Goal: Transaction & Acquisition: Purchase product/service

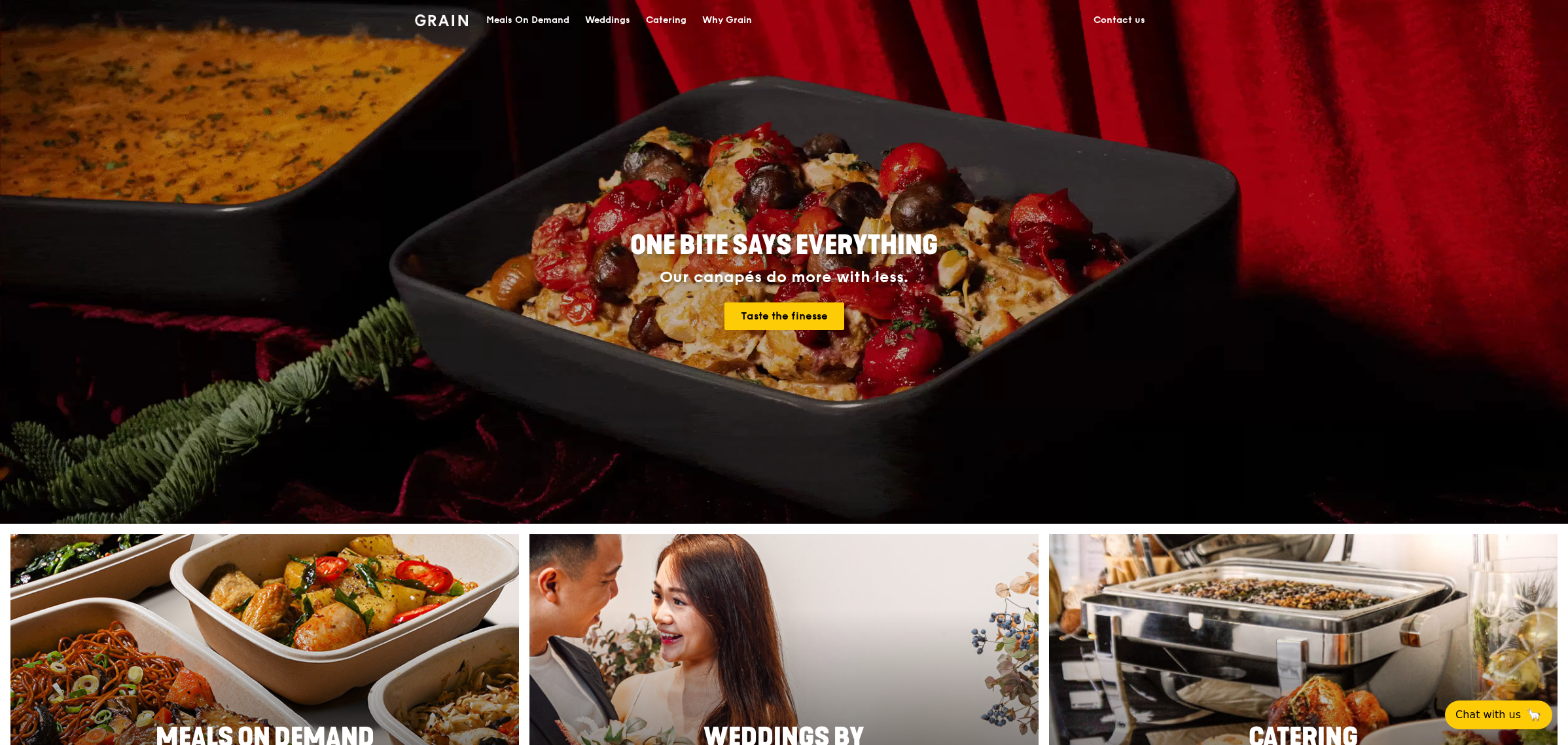
click at [669, 22] on div "Catering" at bounding box center [666, 21] width 40 height 39
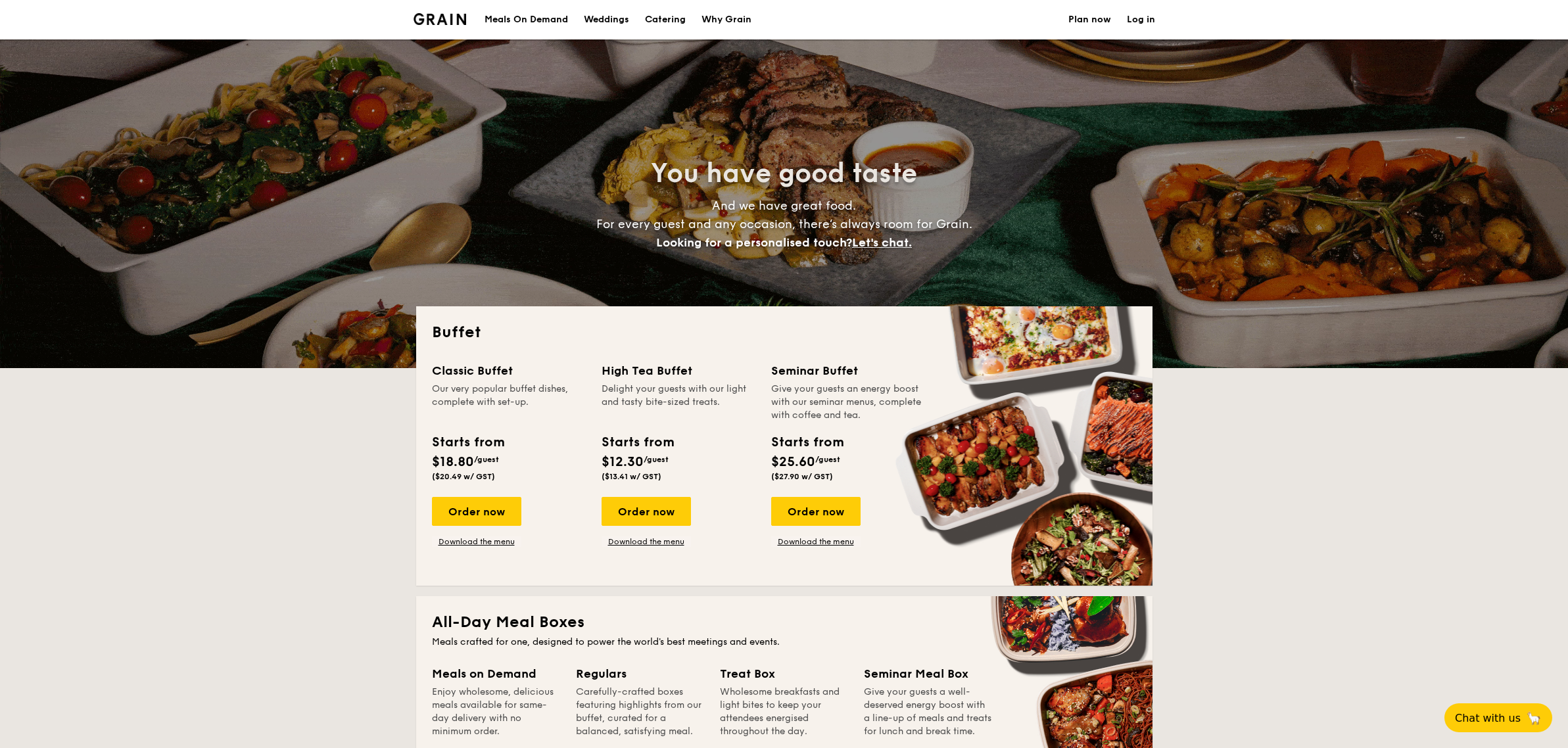
select select
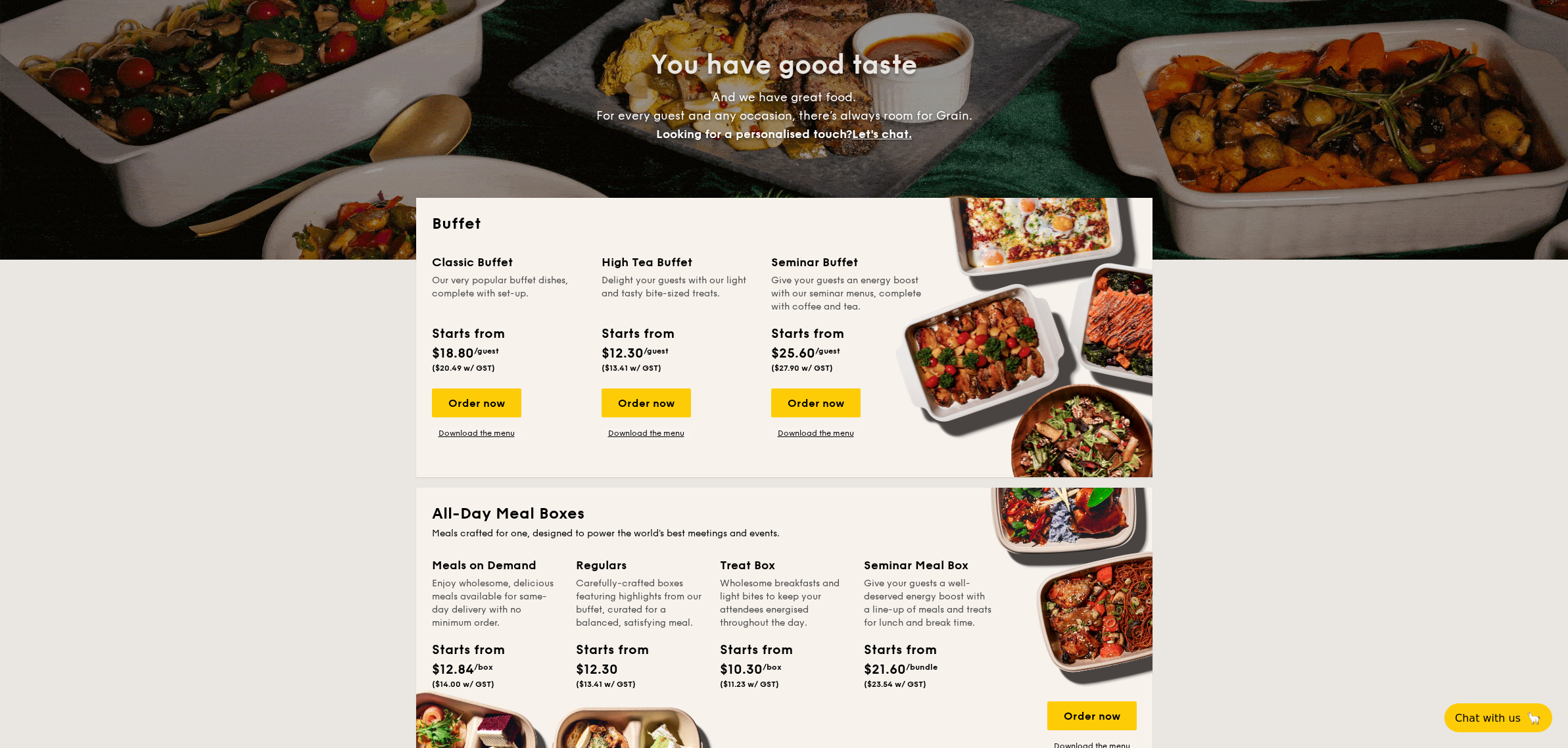
scroll to position [109, 0]
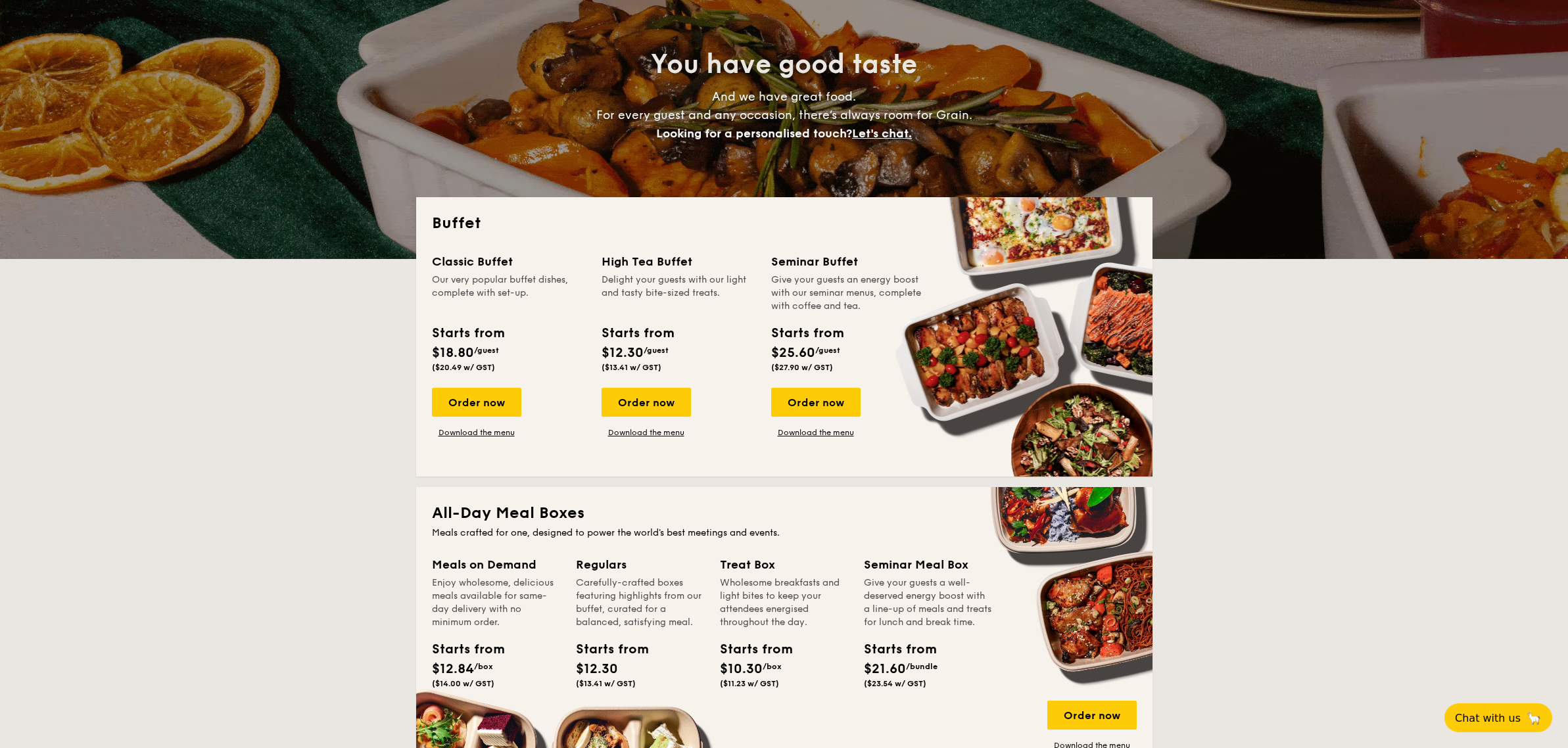
click at [643, 257] on div "High Tea Buffet" at bounding box center [678, 262] width 154 height 19
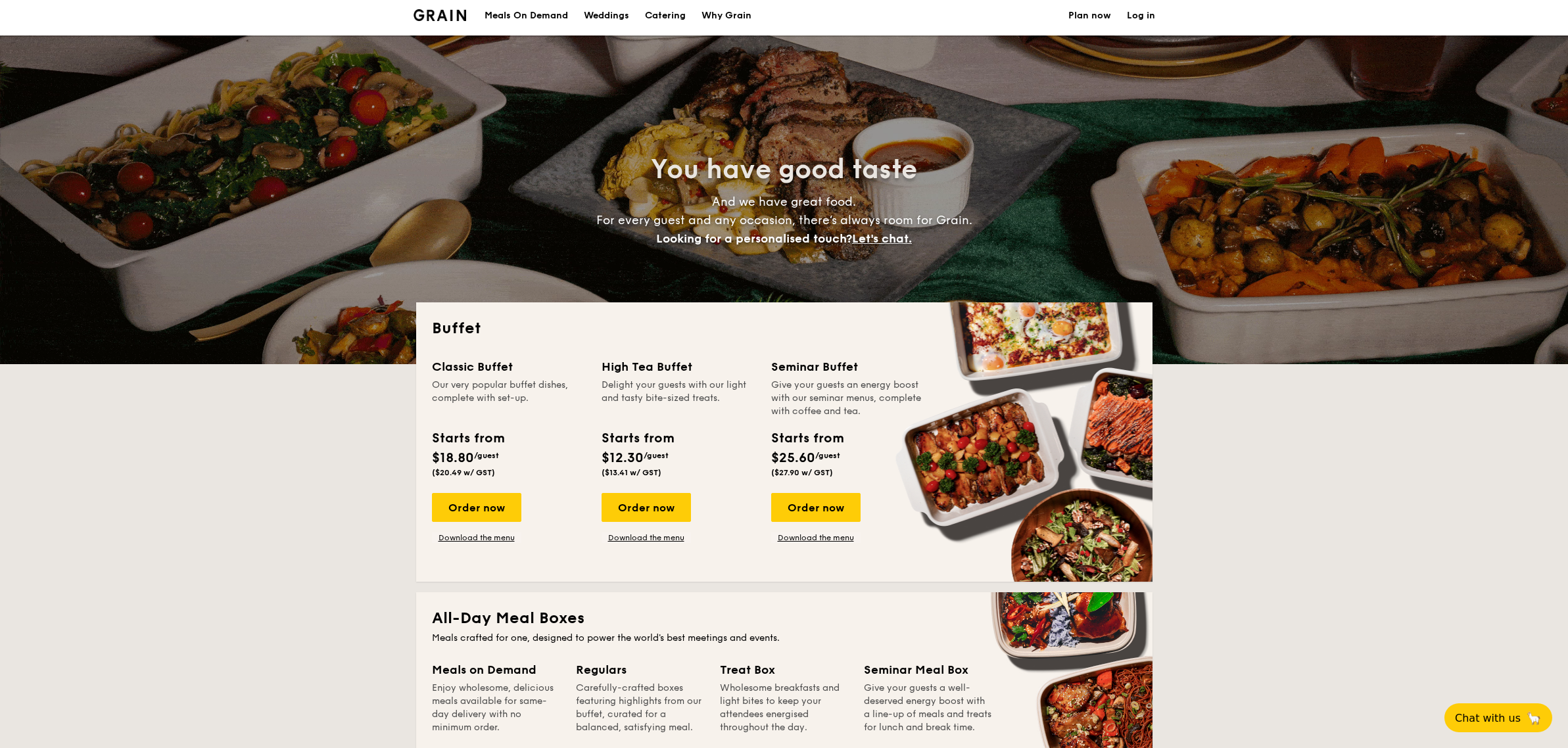
scroll to position [0, 0]
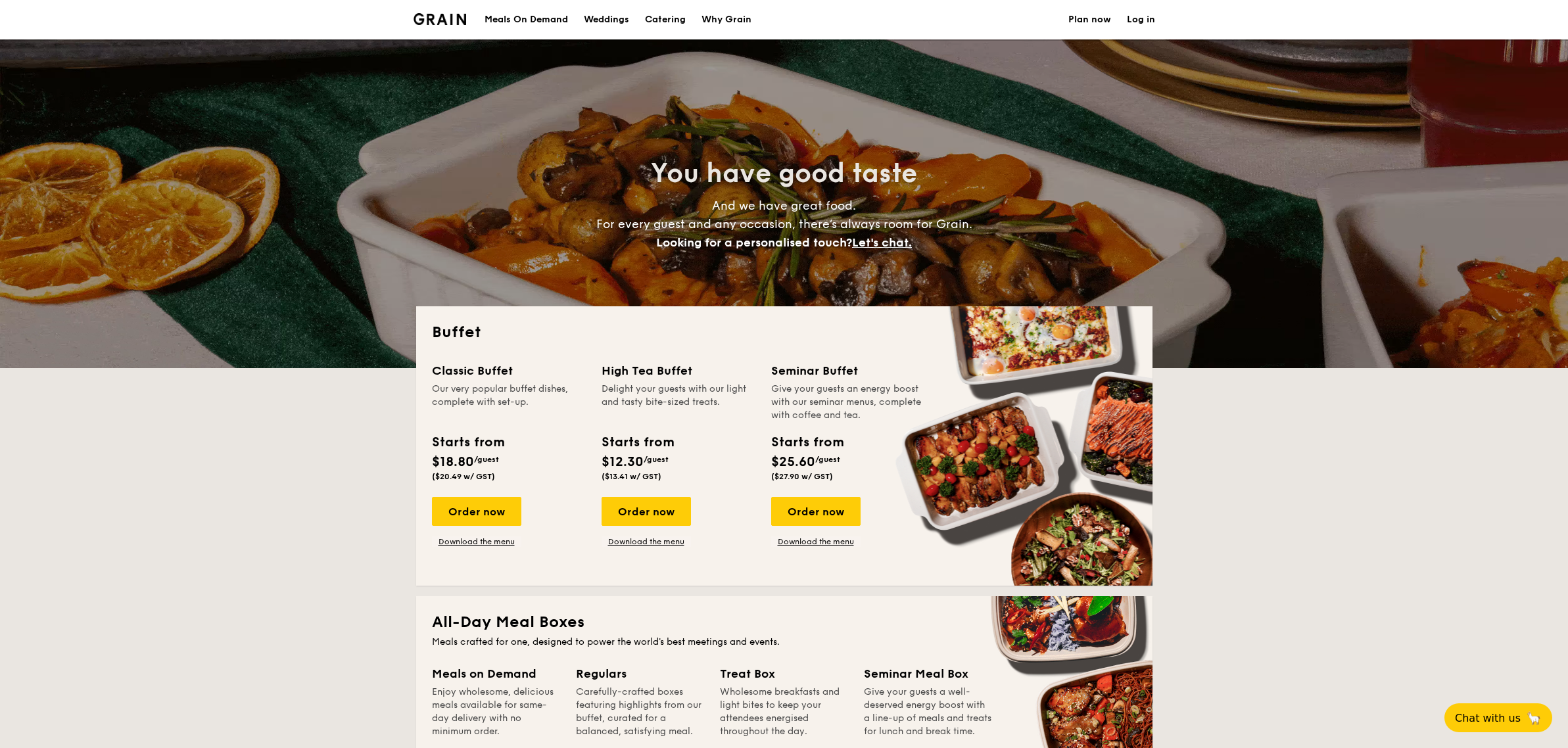
click at [650, 365] on div "High Tea Buffet" at bounding box center [678, 371] width 154 height 19
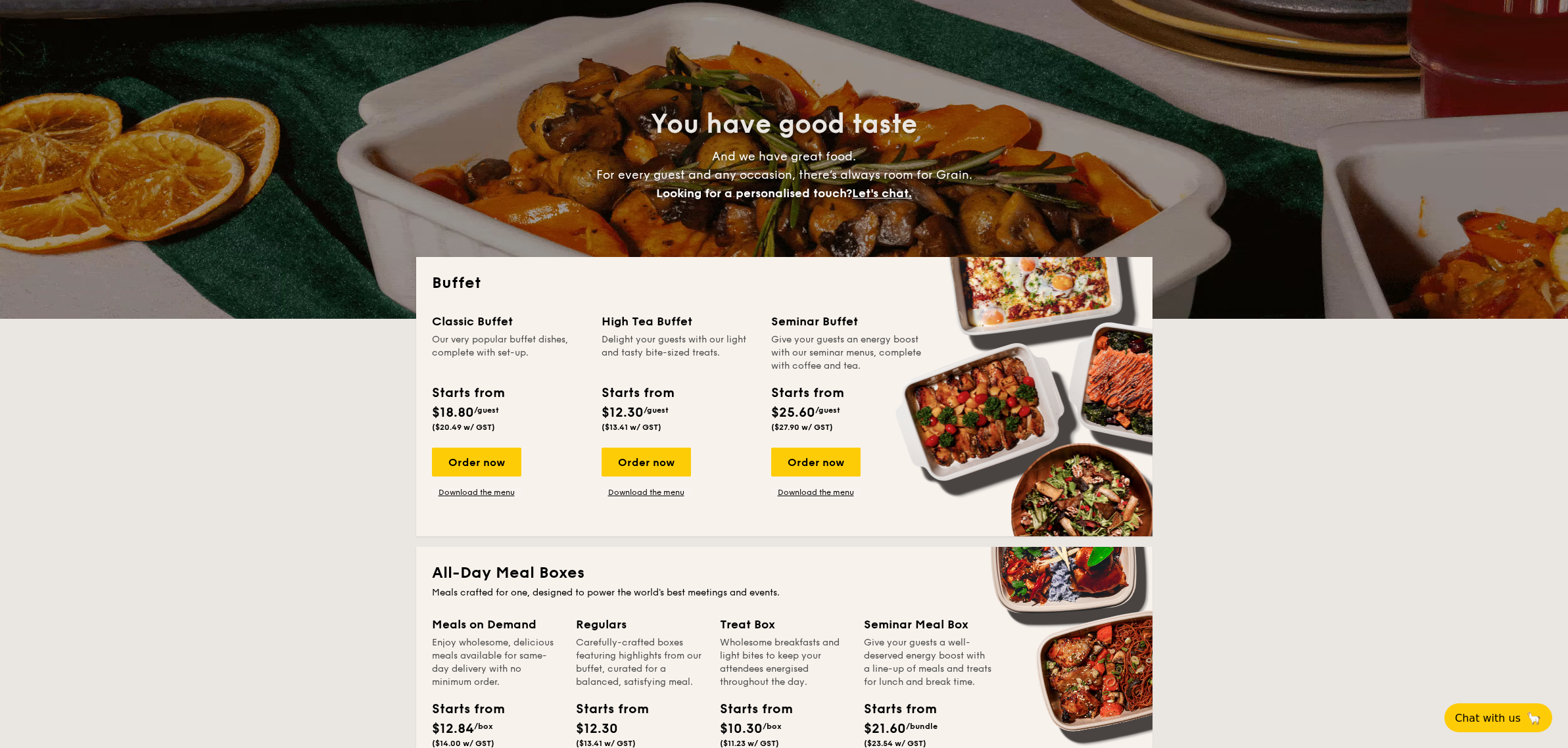
scroll to position [137, 0]
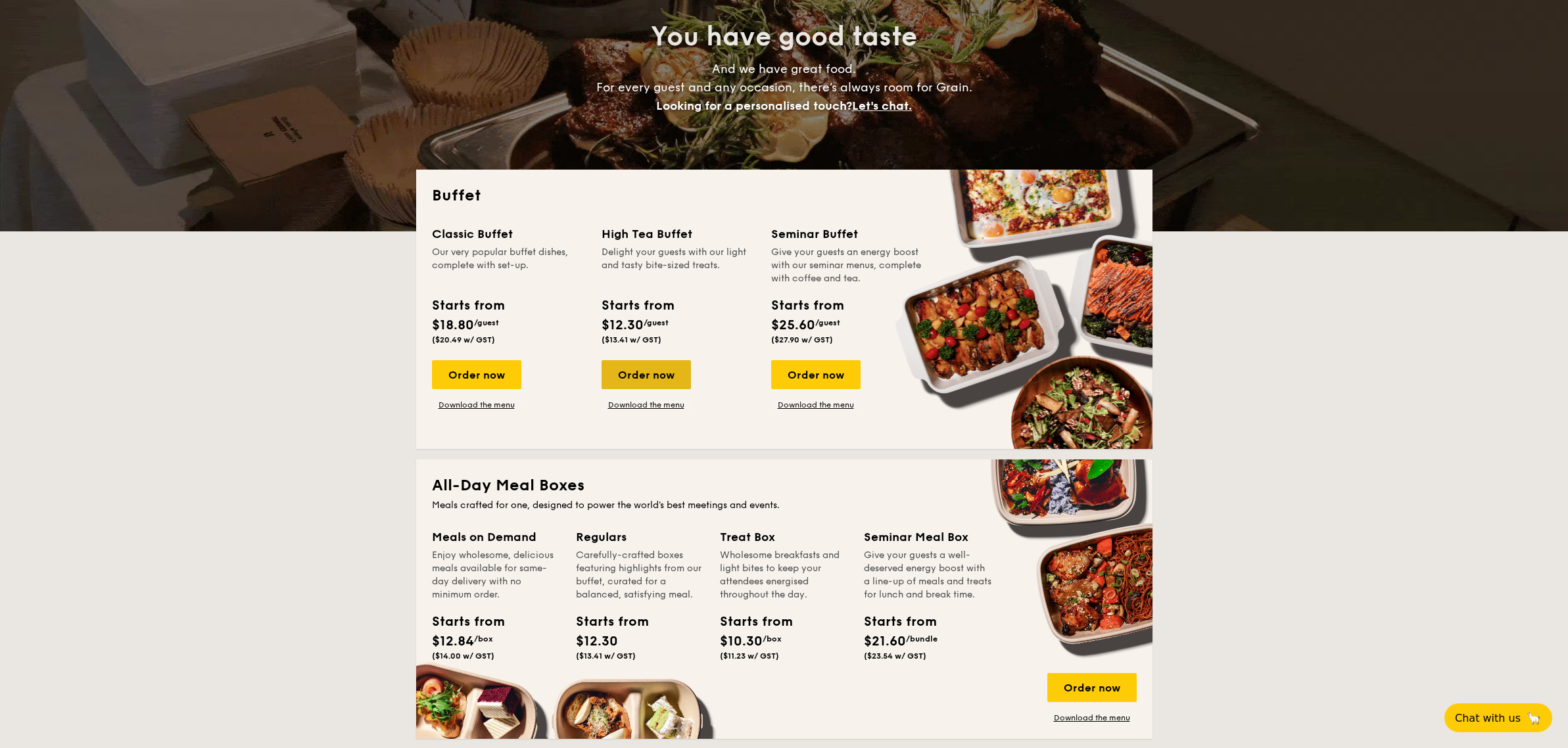
click at [656, 381] on div "Order now" at bounding box center [645, 374] width 89 height 29
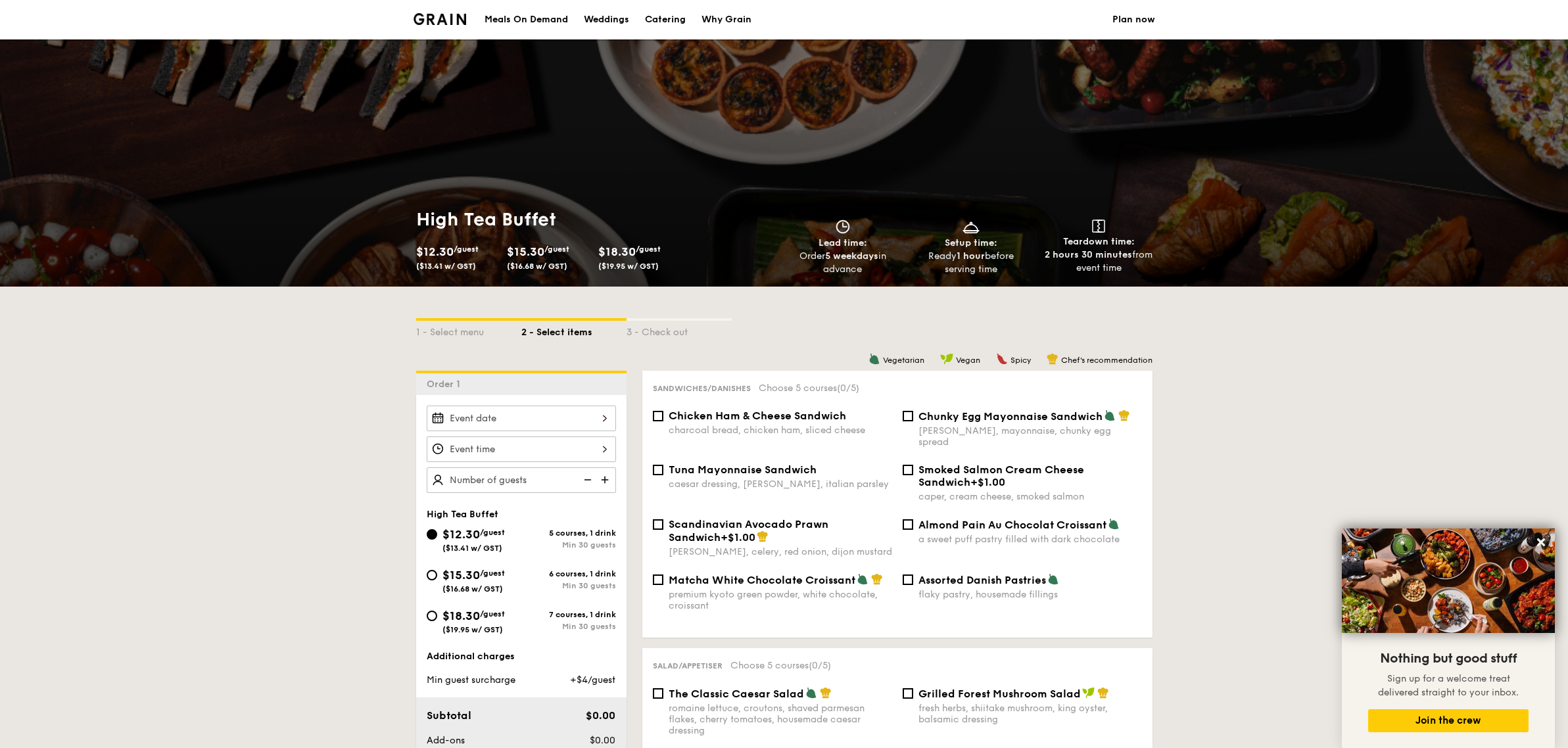
click at [676, 14] on div "Catering" at bounding box center [665, 20] width 40 height 39
select select
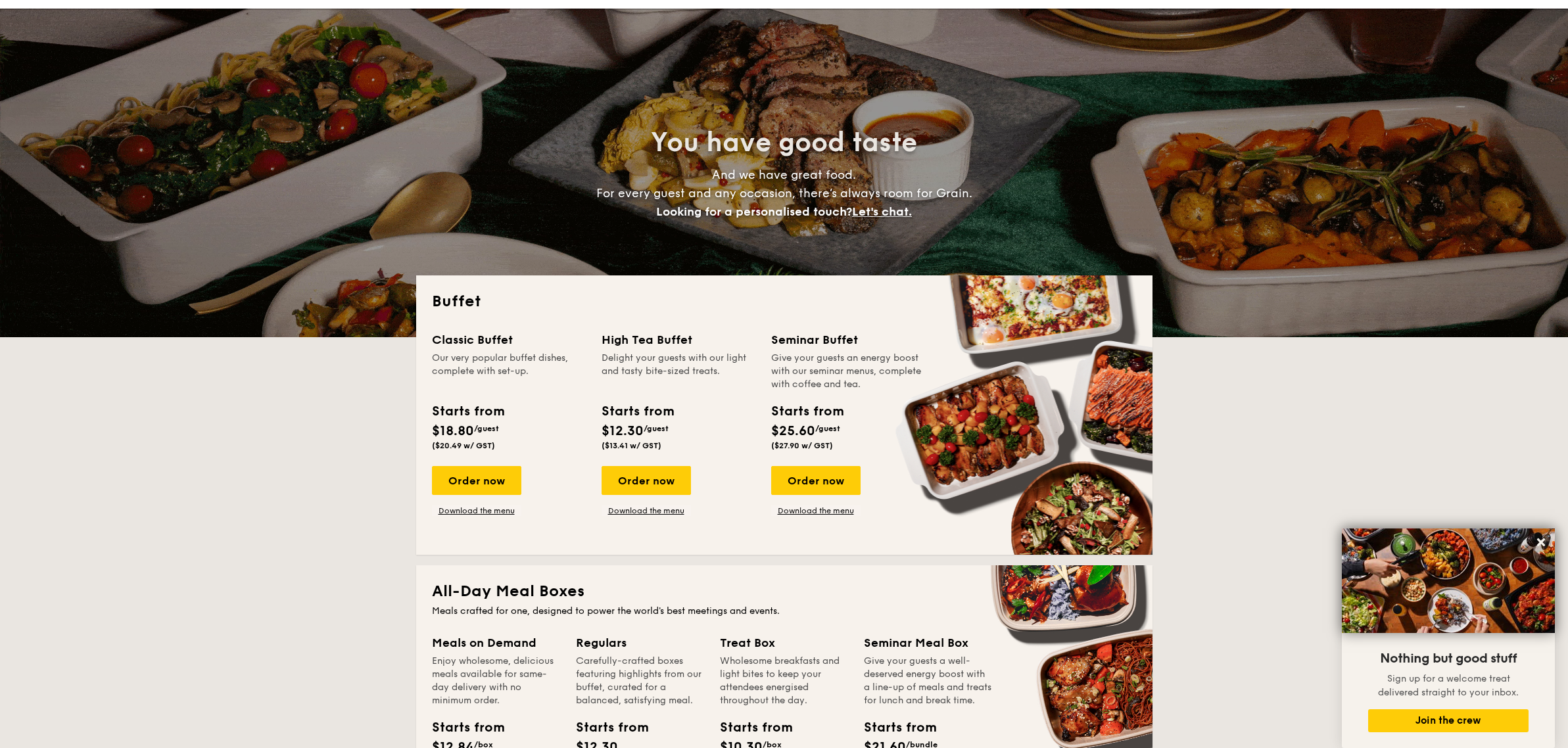
scroll to position [82, 0]
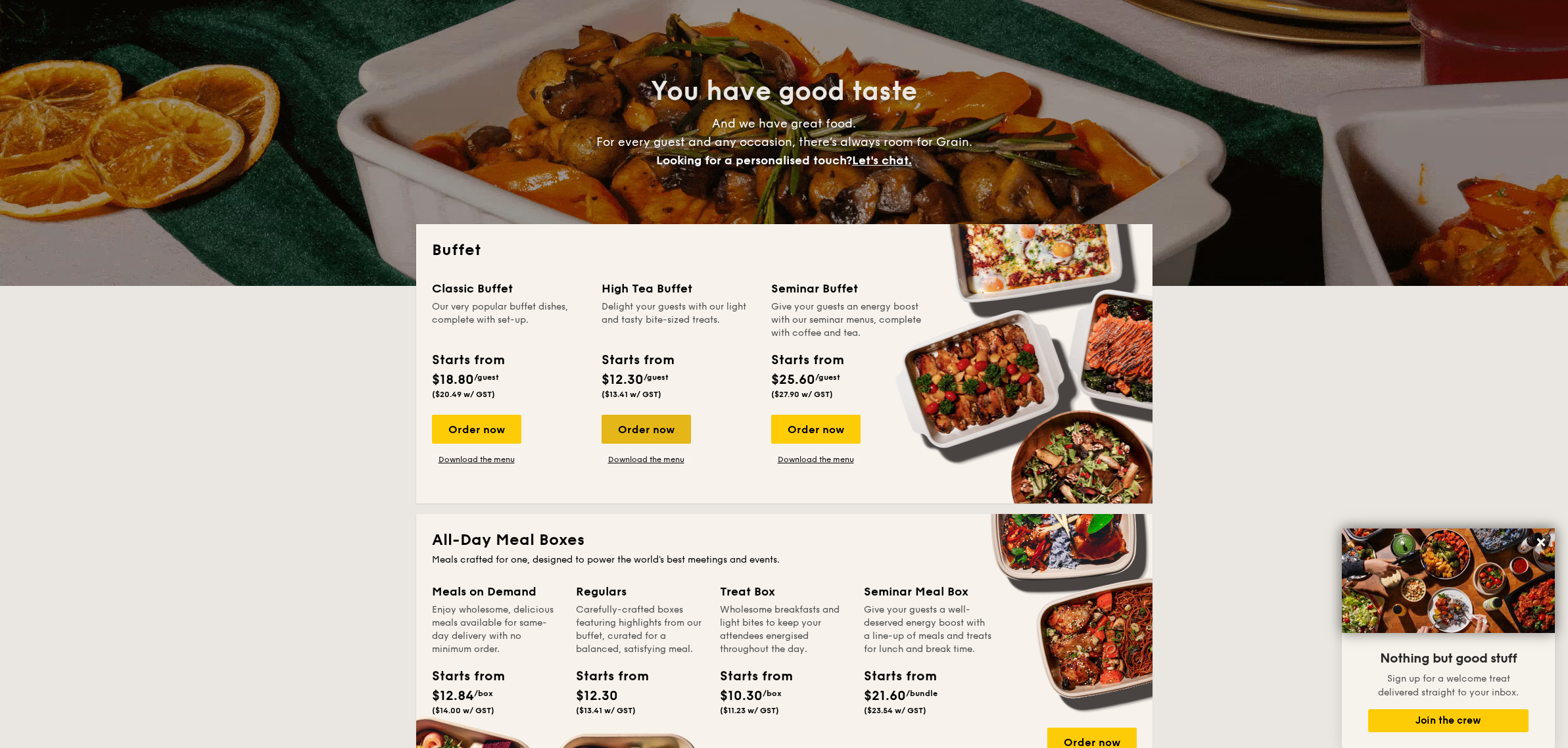
click at [663, 427] on div "Order now" at bounding box center [645, 428] width 89 height 29
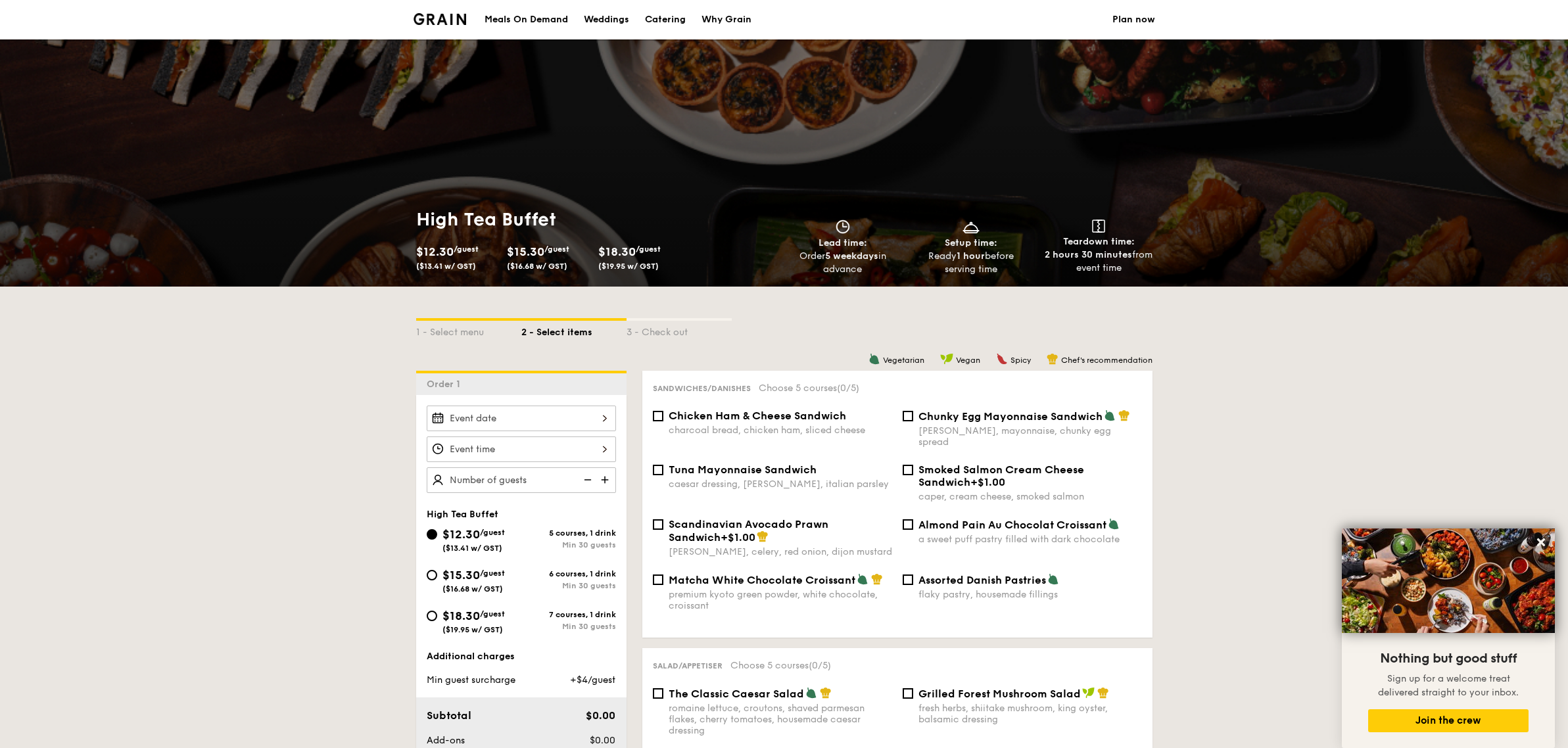
scroll to position [81, 0]
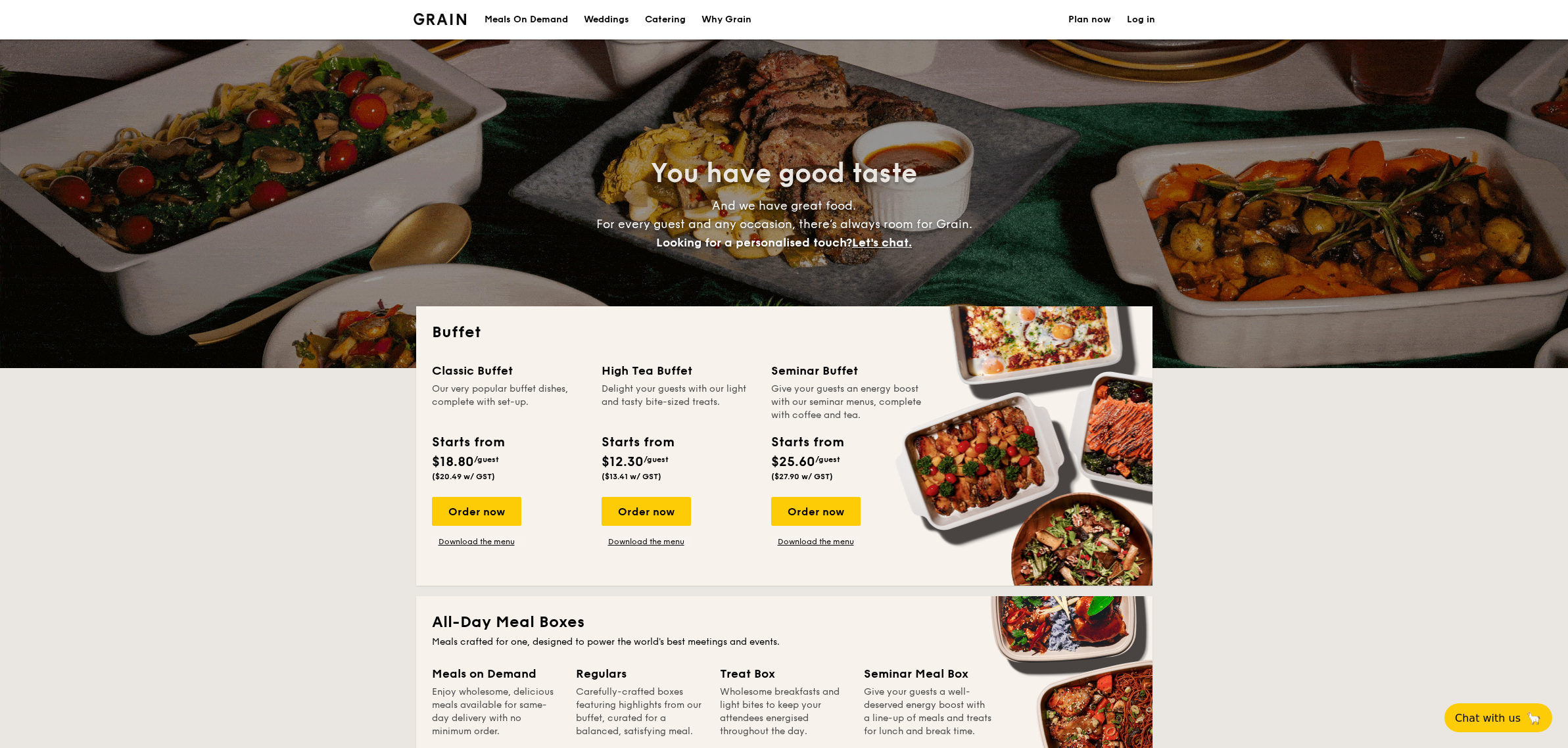
select select
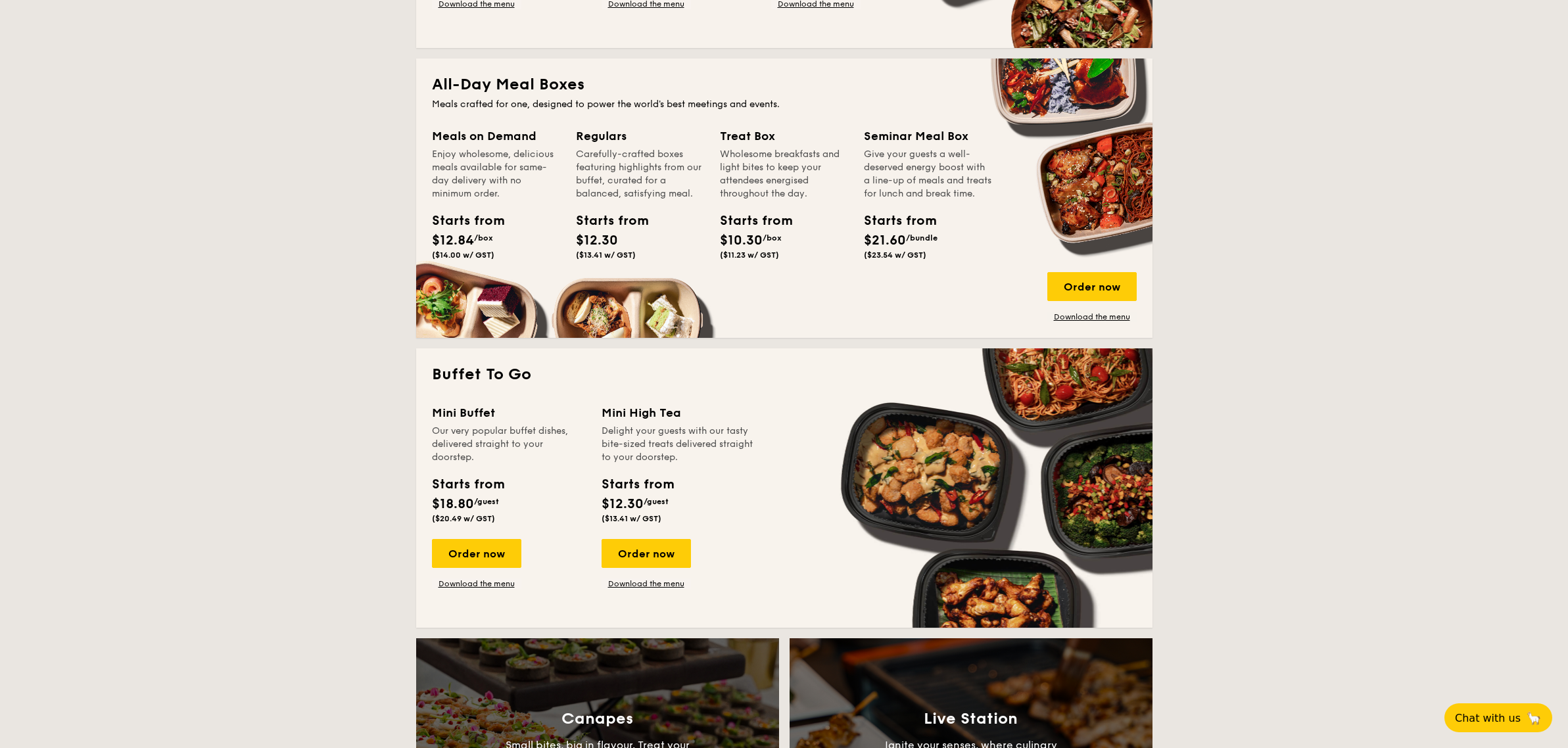
scroll to position [656, 0]
